Goal: Navigation & Orientation: Find specific page/section

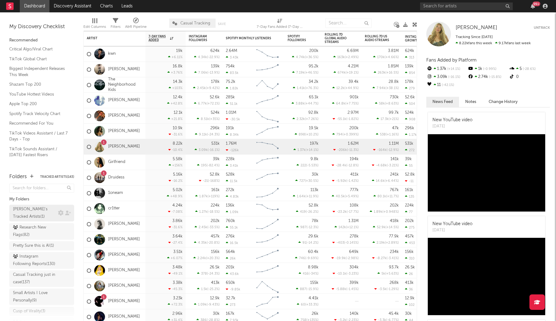
click at [38, 208] on div "[PERSON_NAME]'s Tracked Artists ( 1 )" at bounding box center [35, 213] width 44 height 15
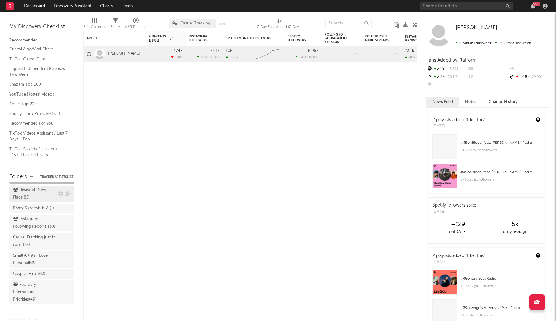
scroll to position [44, 0]
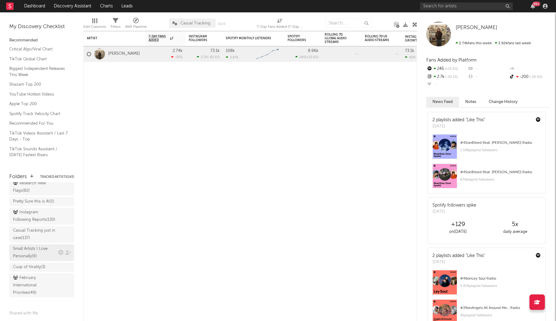
click at [44, 254] on div "Small Artists I Love Personally ( 9 )" at bounding box center [35, 252] width 44 height 15
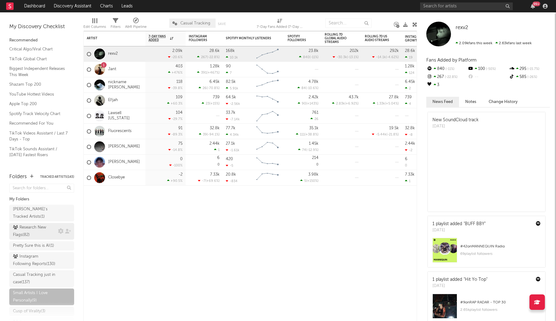
click at [47, 227] on div "Research New Flags ( 82 )" at bounding box center [35, 231] width 44 height 15
